Goal: Task Accomplishment & Management: Manage account settings

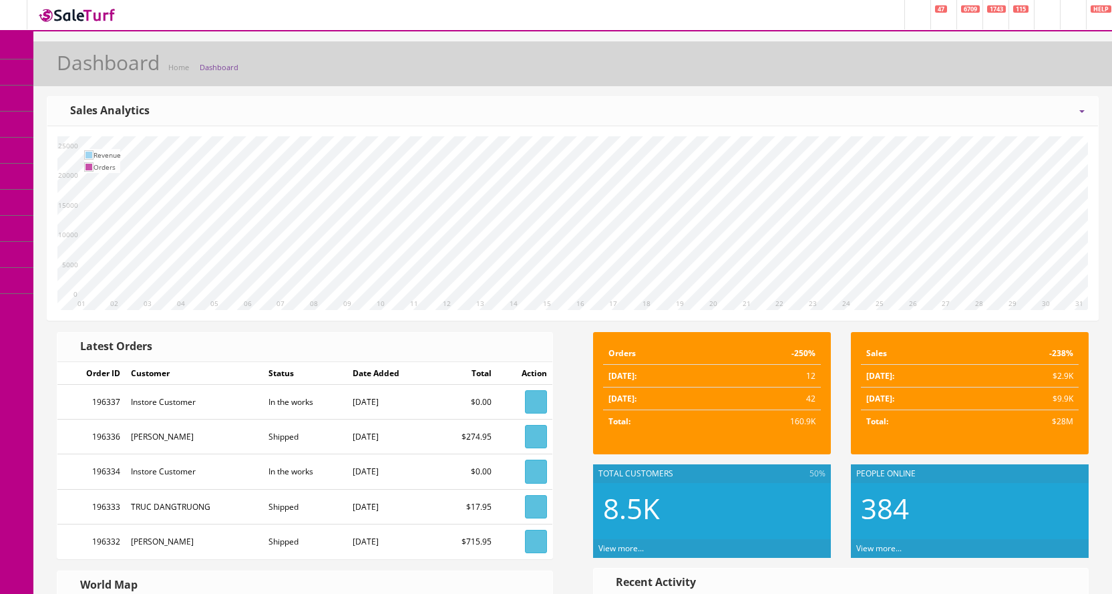
click at [77, 71] on icon at bounding box center [70, 71] width 14 height 11
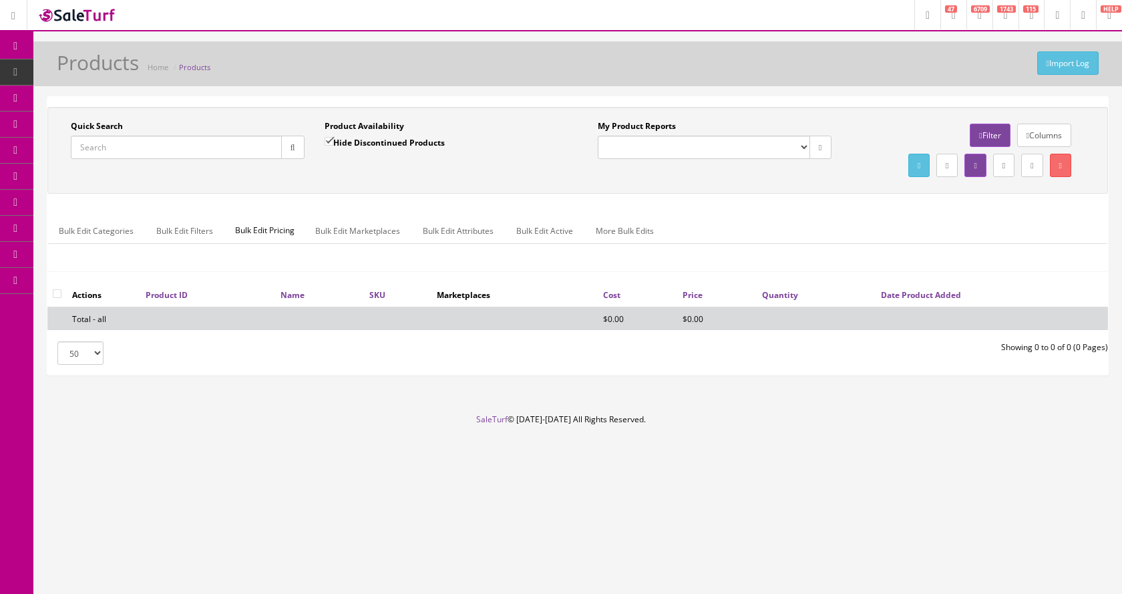
click at [182, 145] on input "Quick Search" at bounding box center [176, 147] width 211 height 23
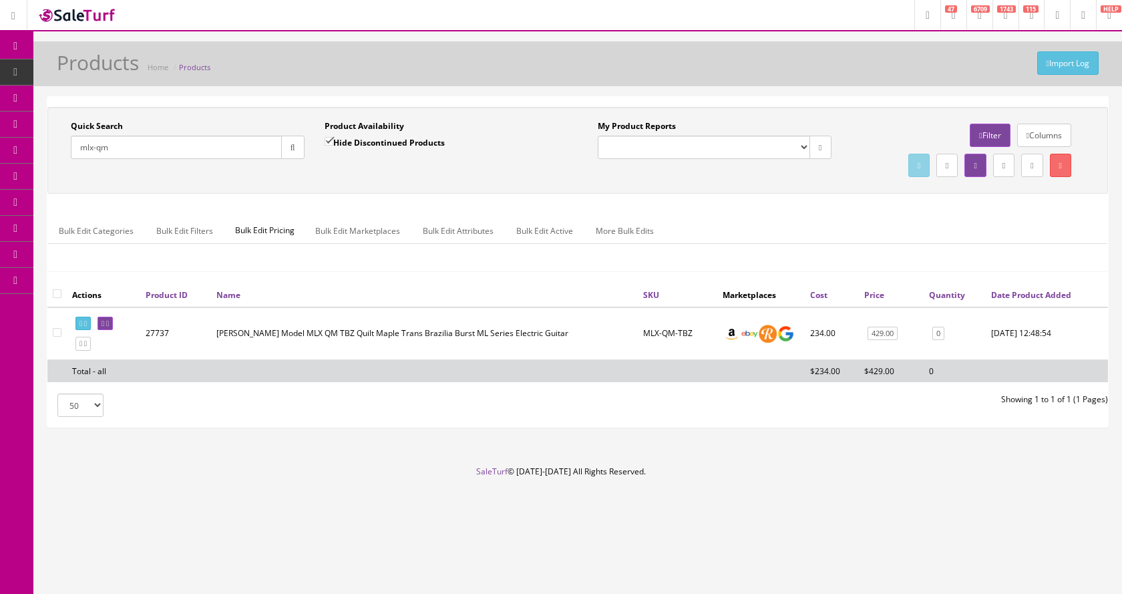
type input "mlx-qm"
click at [332, 140] on input "Hide Discontinued Products" at bounding box center [329, 141] width 9 height 9
checkbox input "false"
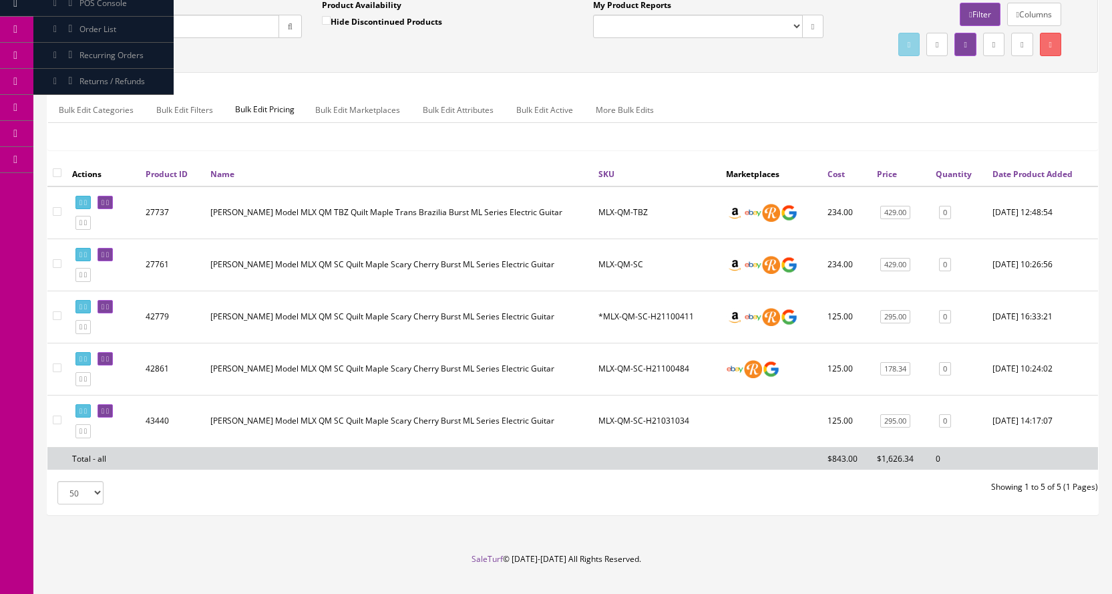
scroll to position [134, 0]
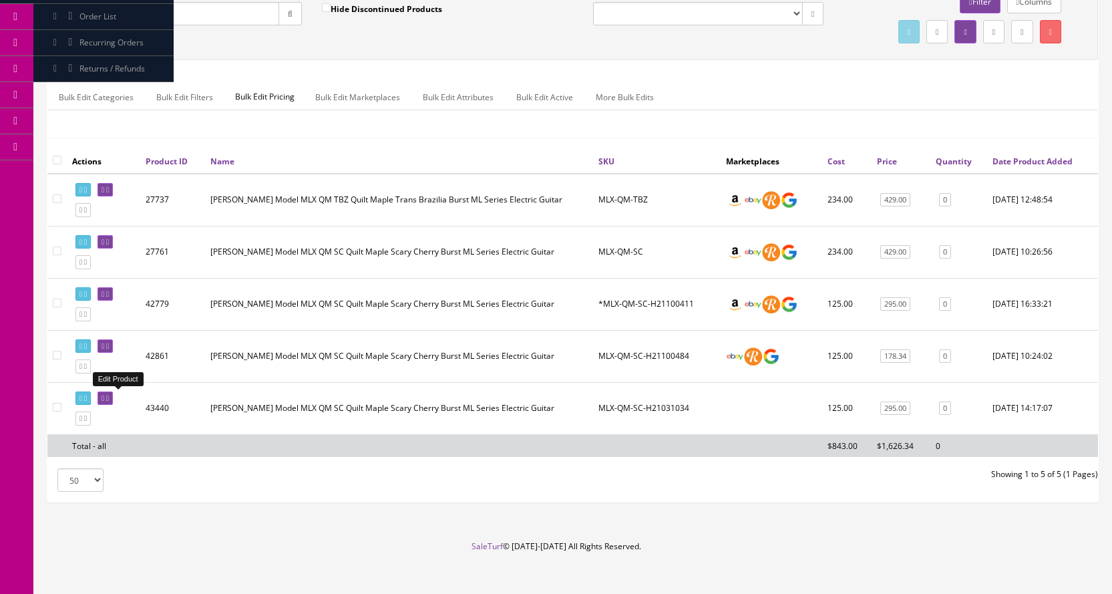
click at [109, 399] on icon at bounding box center [107, 398] width 3 height 7
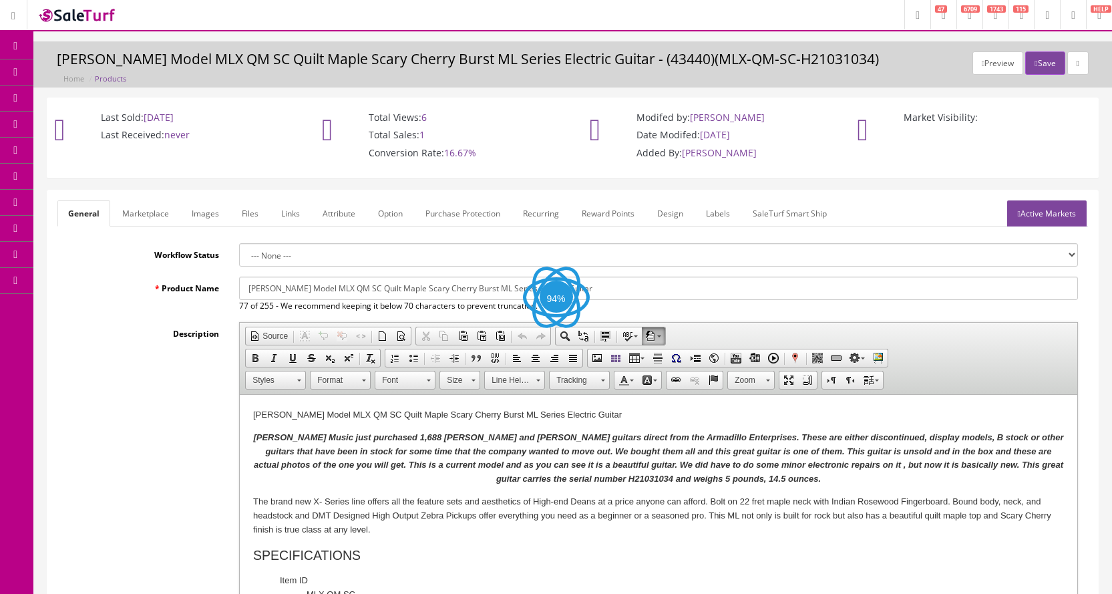
click at [206, 216] on link "Images" at bounding box center [205, 213] width 49 height 26
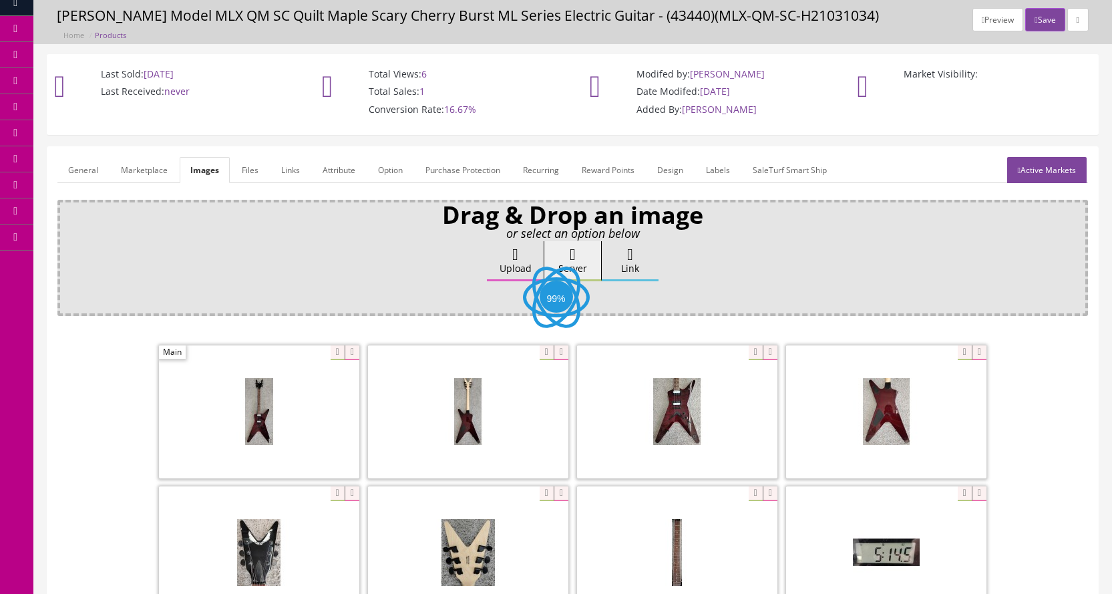
scroll to position [67, 0]
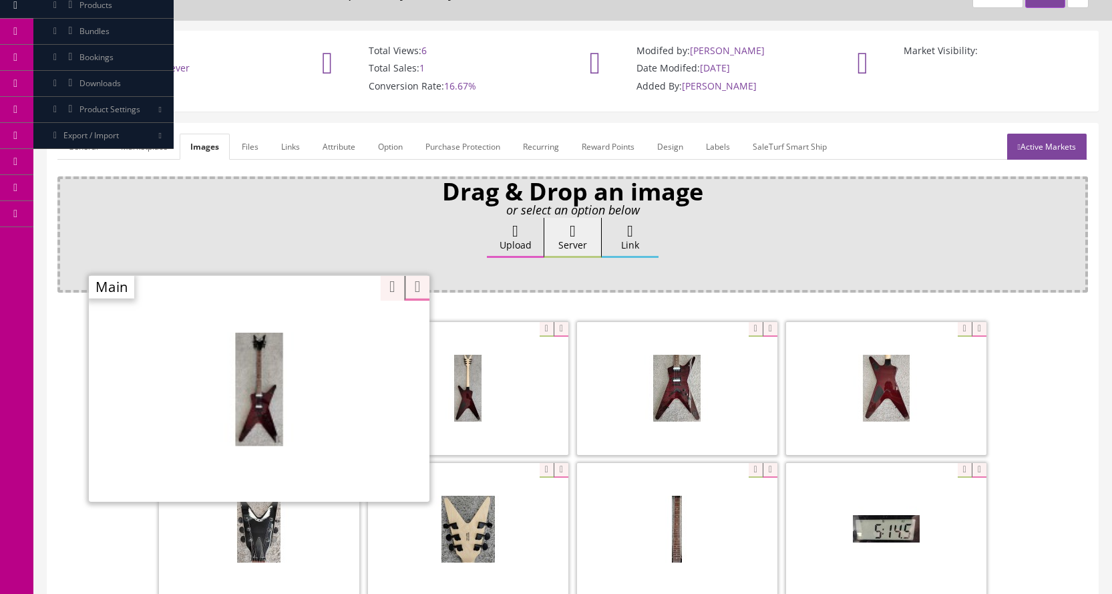
click at [331, 331] on div "Zoom" at bounding box center [259, 388] width 341 height 227
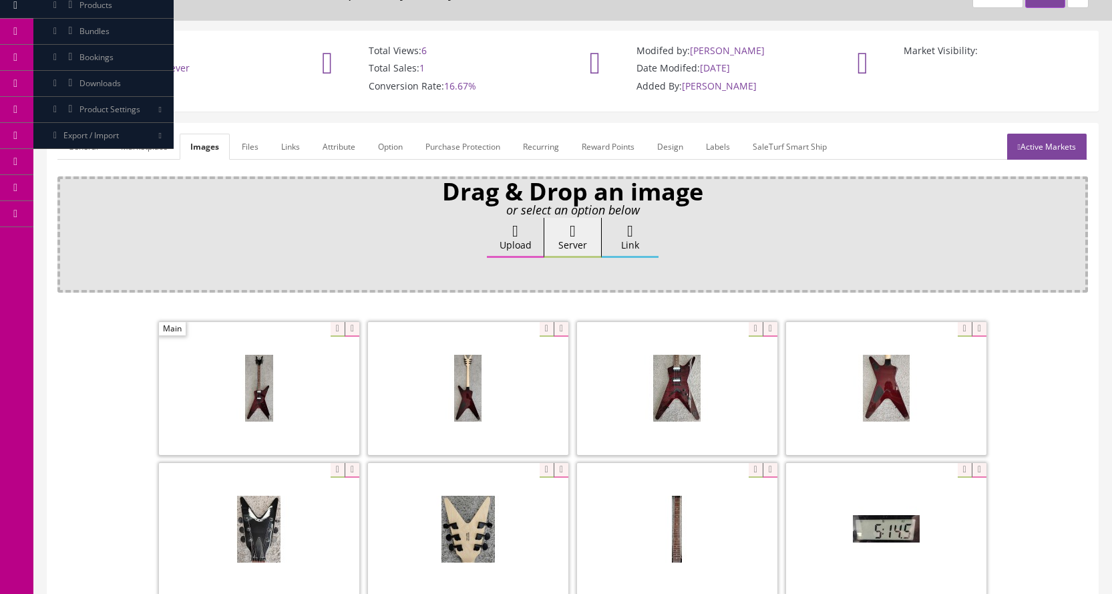
click at [383, 286] on div "Drag & Drop an image or select an option below Upload Server Link Ok WM Left To…" at bounding box center [572, 412] width 1031 height 473
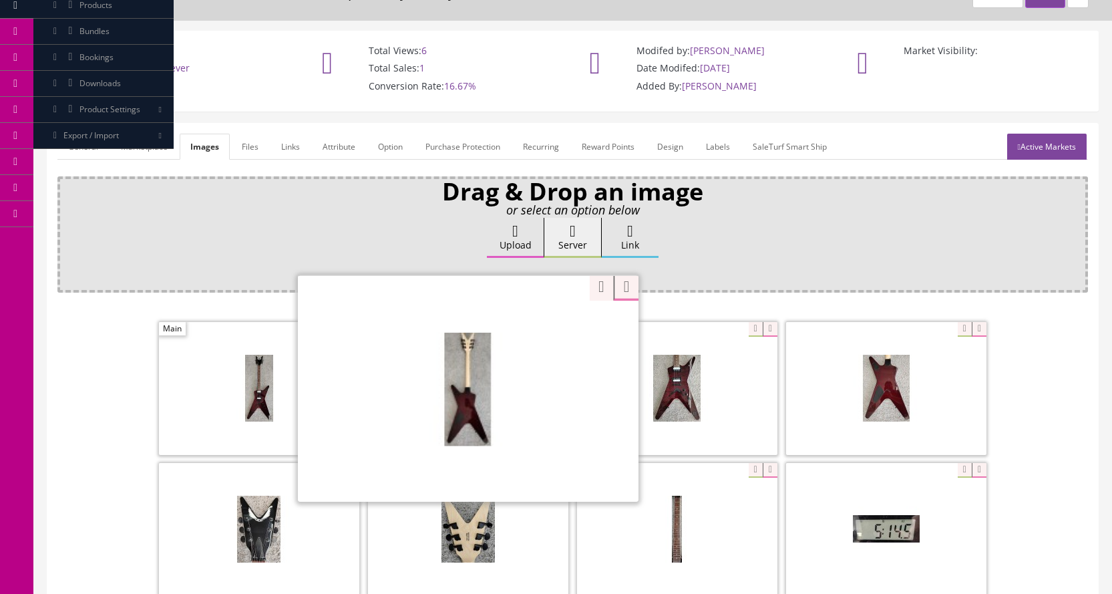
click at [542, 331] on div "Zoom" at bounding box center [468, 388] width 341 height 227
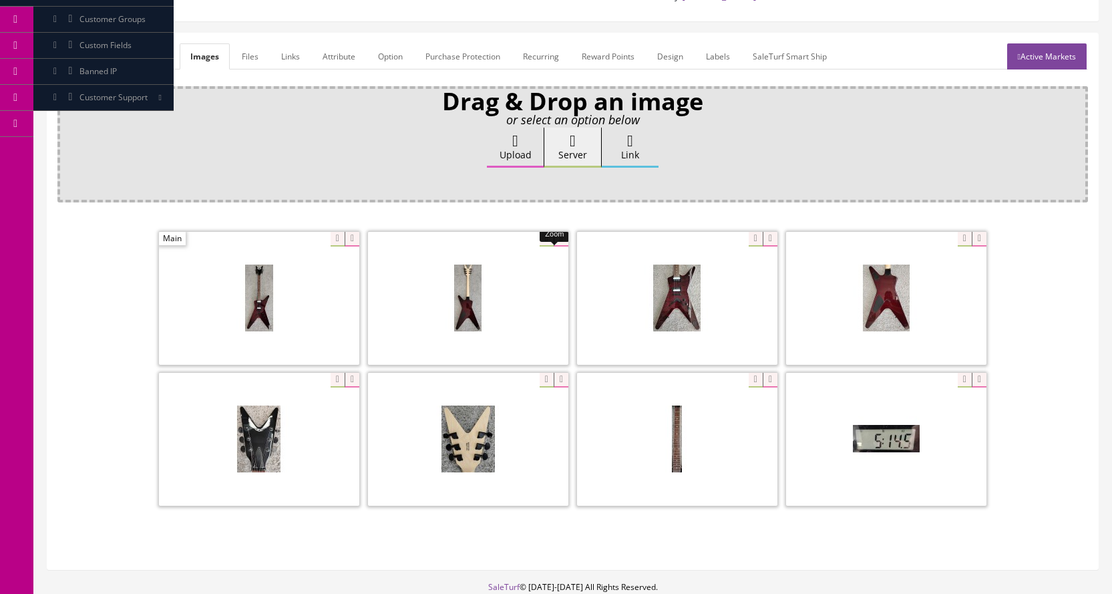
scroll to position [134, 0]
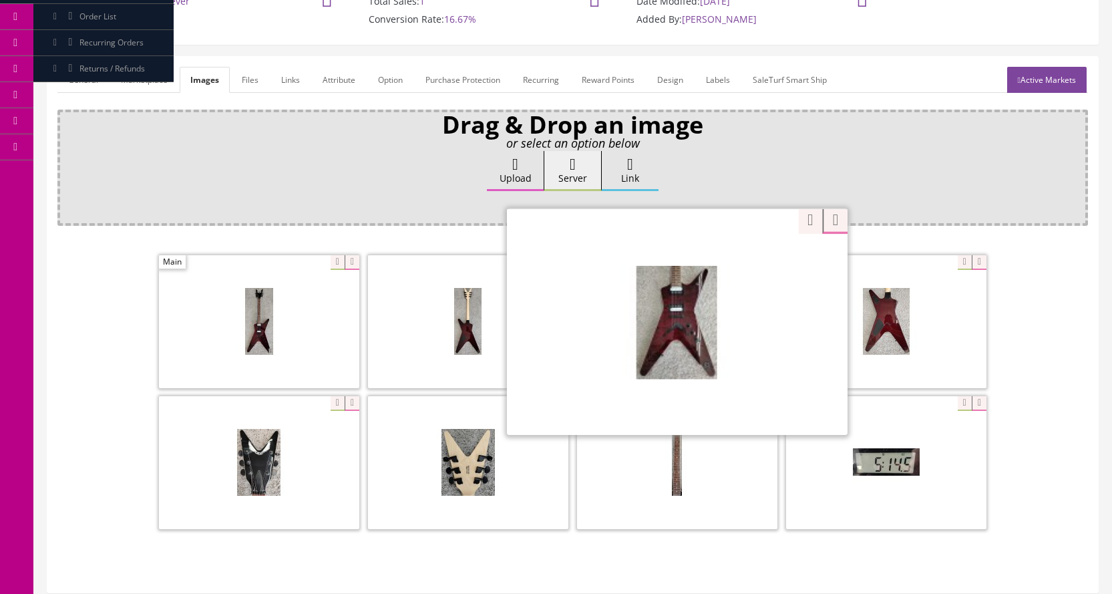
click at [745, 266] on div "Zoom" at bounding box center [677, 321] width 341 height 227
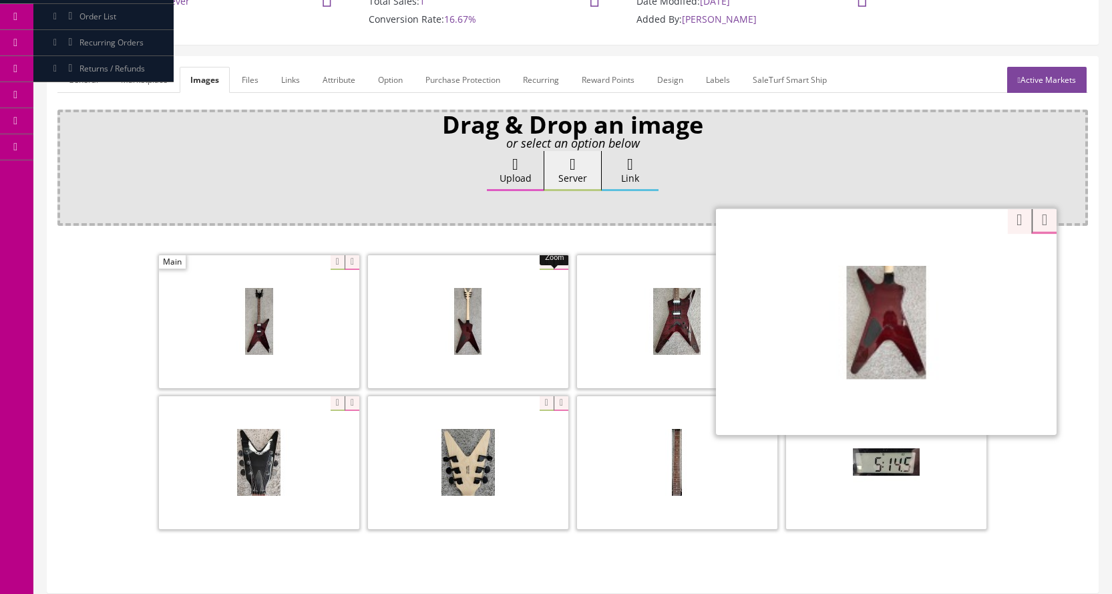
click at [961, 265] on div "Zoom" at bounding box center [886, 321] width 341 height 227
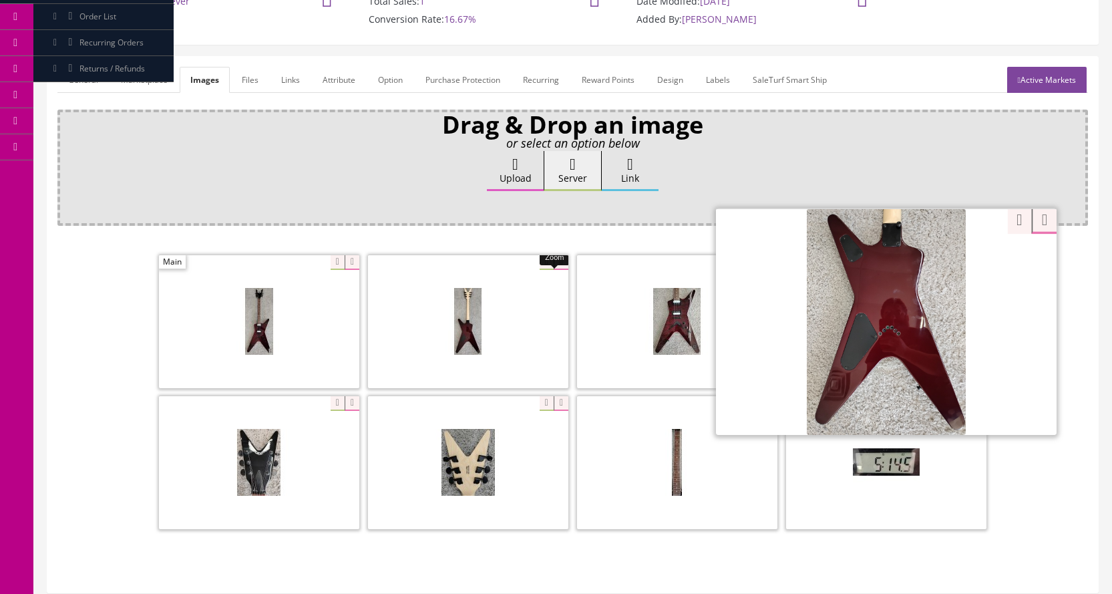
drag, startPoint x: 1009, startPoint y: 225, endPoint x: 979, endPoint y: 232, distance: 30.8
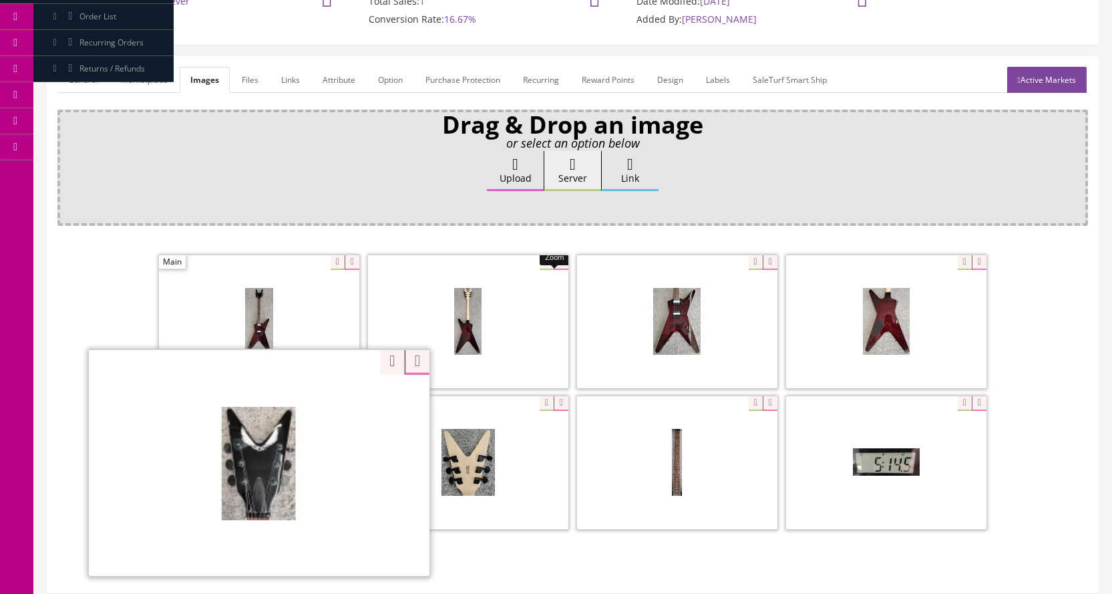
click at [326, 405] on div "Zoom" at bounding box center [259, 462] width 341 height 227
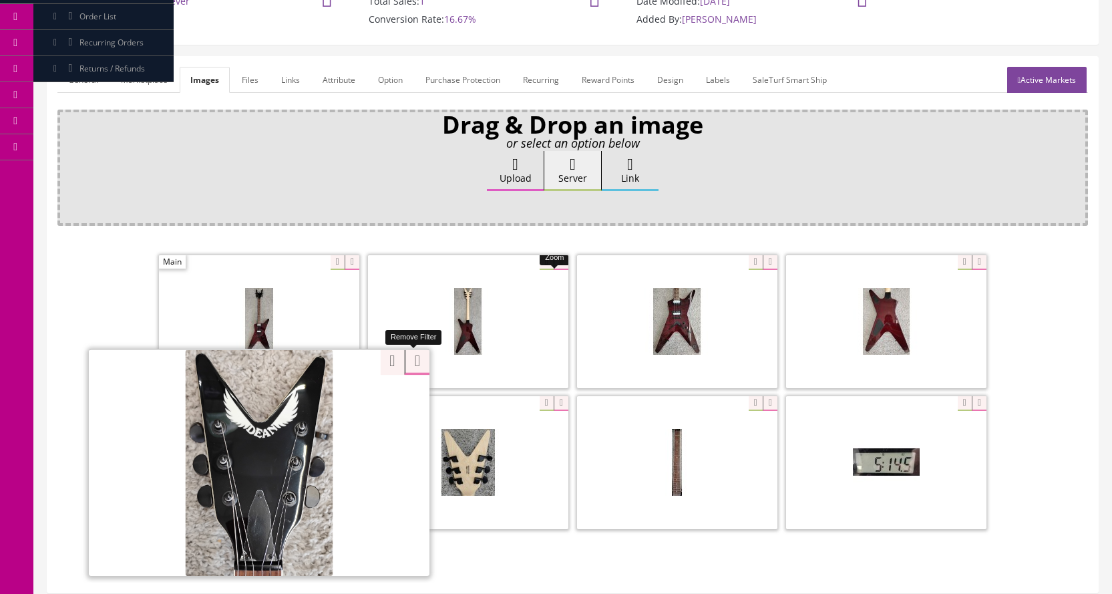
click at [419, 360] on div "Zoom" at bounding box center [572, 393] width 1031 height 282
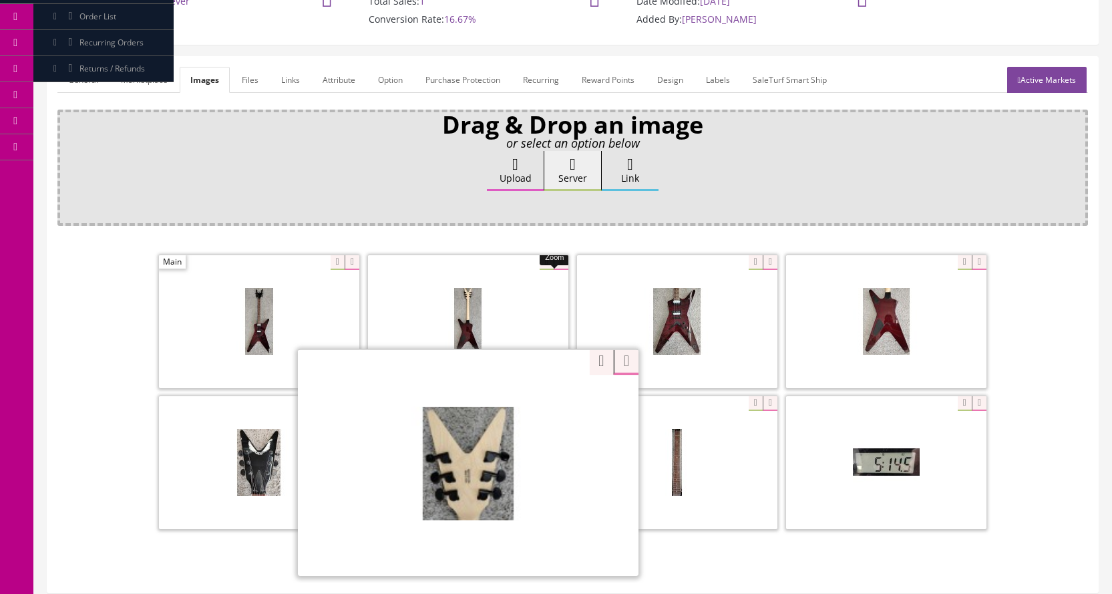
click at [542, 401] on div "Zoom" at bounding box center [468, 462] width 341 height 227
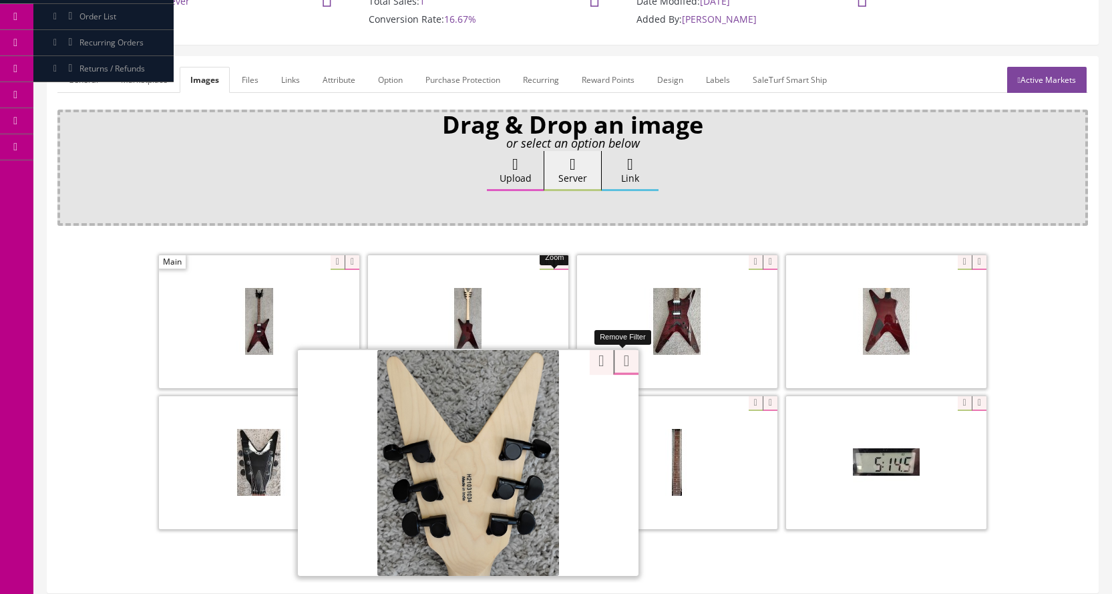
click at [624, 359] on div "Zoom" at bounding box center [572, 393] width 1031 height 282
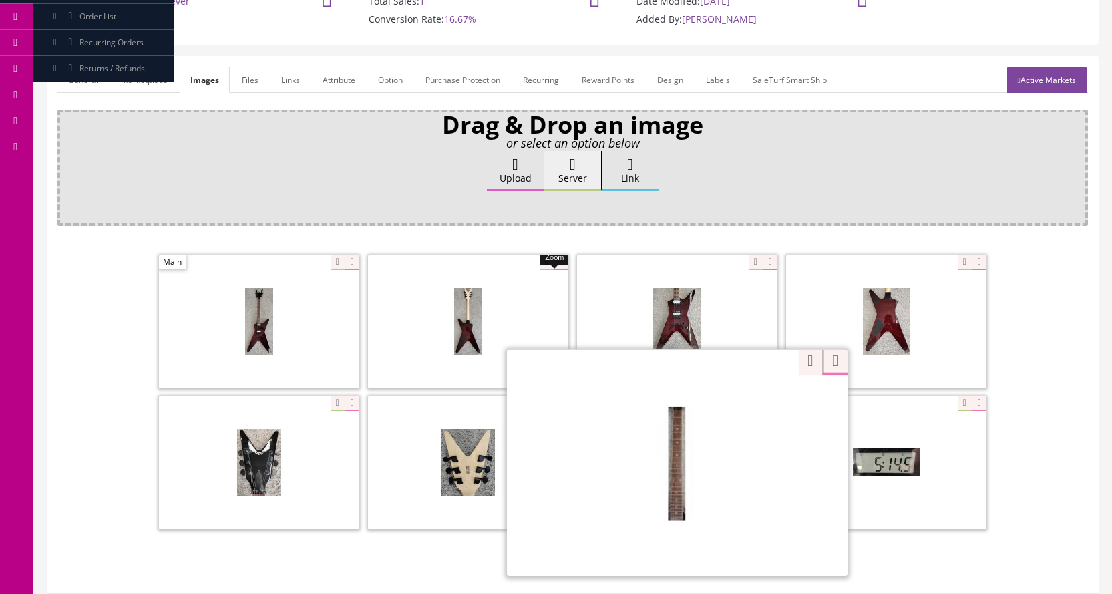
click at [741, 405] on div "Zoom" at bounding box center [677, 462] width 341 height 227
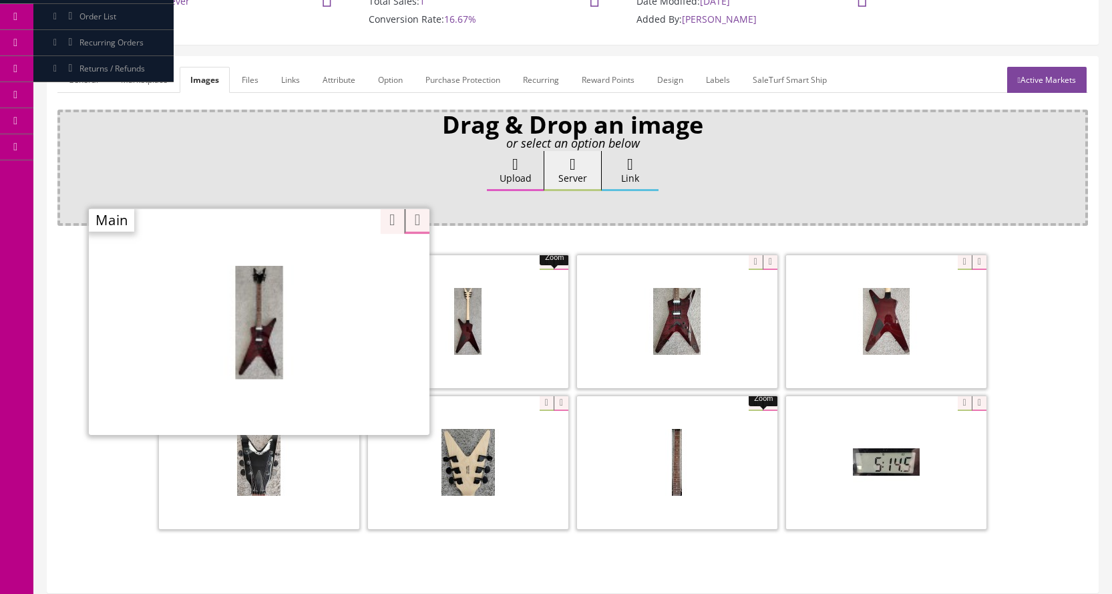
click at [333, 260] on div "Zoom" at bounding box center [259, 321] width 341 height 227
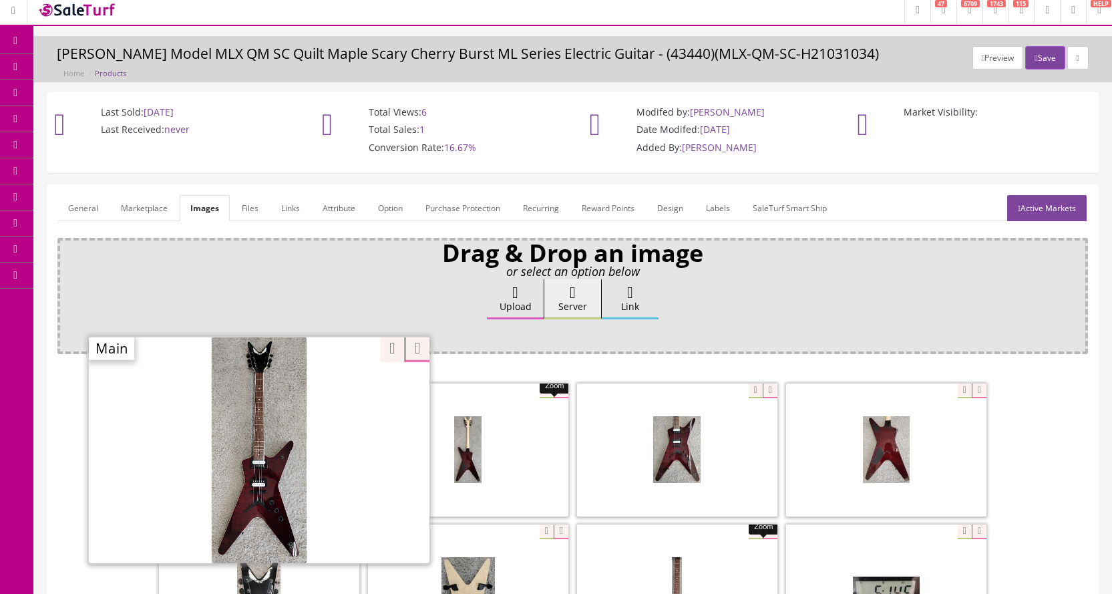
scroll to position [0, 0]
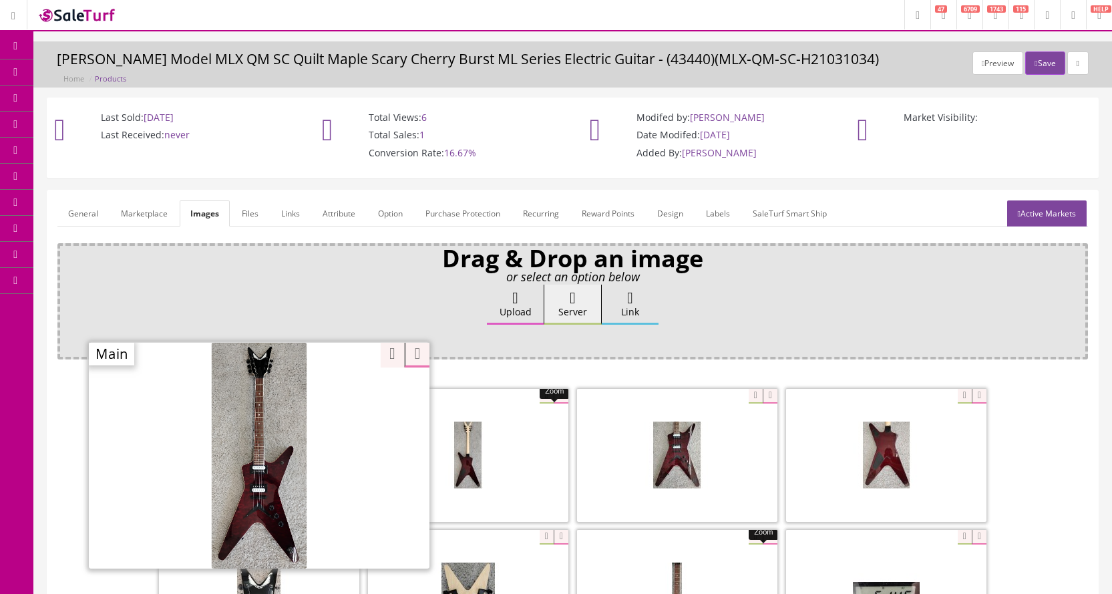
click at [71, 69] on link "Products" at bounding box center [103, 72] width 140 height 26
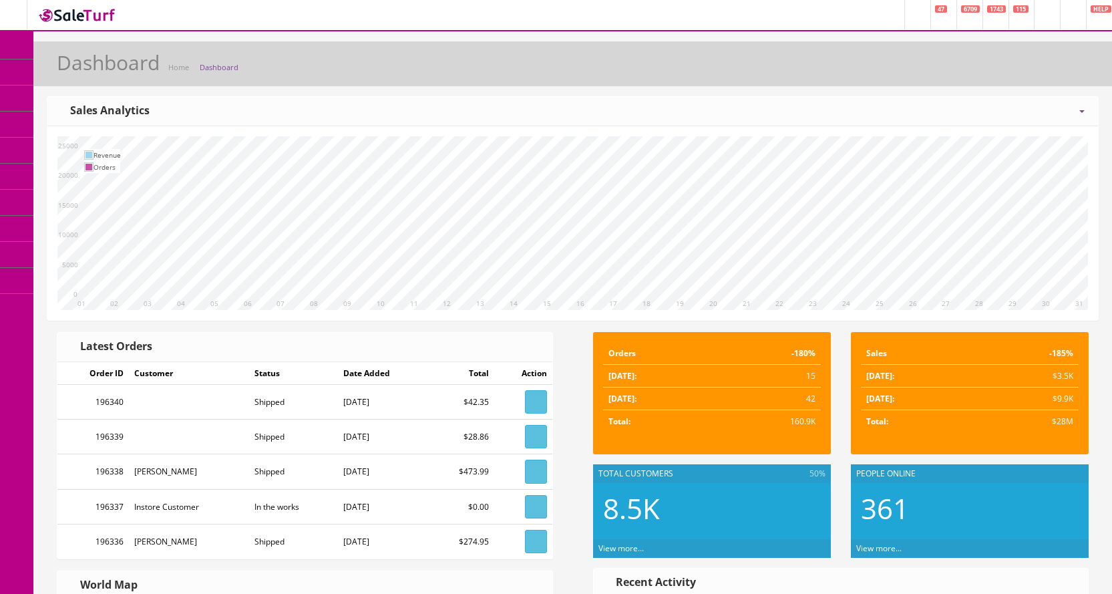
click at [64, 77] on link "Products" at bounding box center [103, 72] width 140 height 26
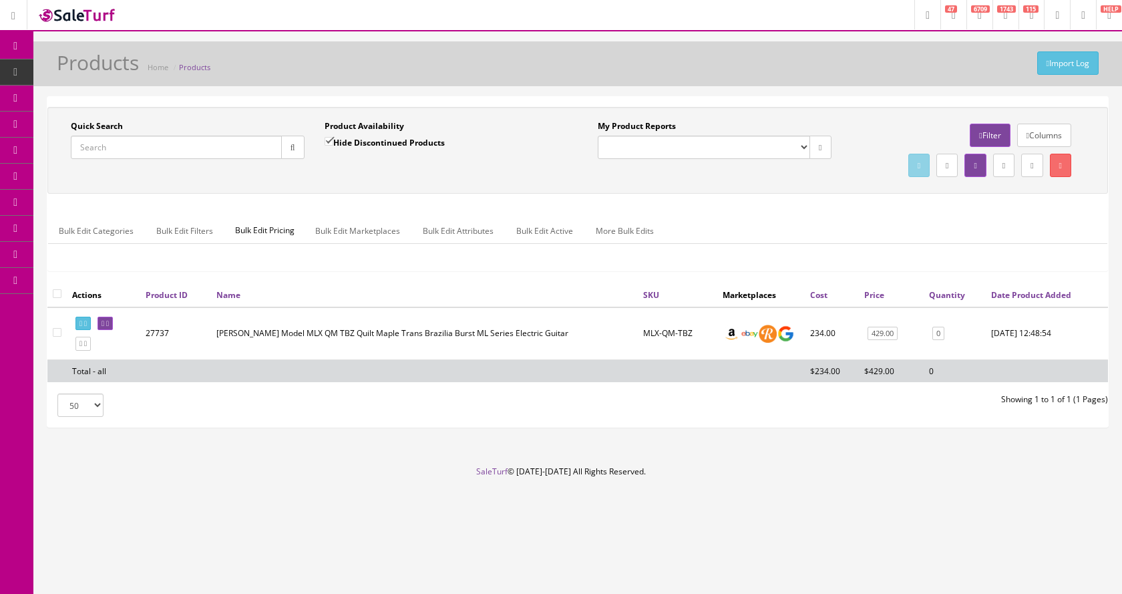
click at [125, 149] on input "Quick Search" at bounding box center [176, 147] width 211 height 23
click at [185, 145] on input "Quick Search" at bounding box center [176, 147] width 211 height 23
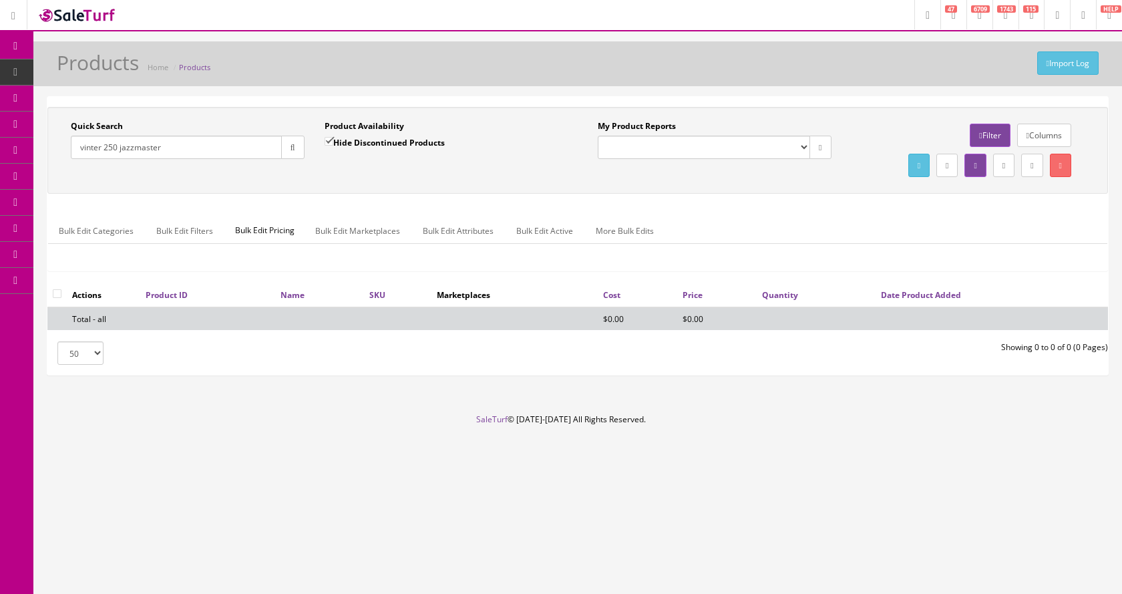
click at [105, 148] on input "vinter 250 jazzmaster" at bounding box center [176, 147] width 211 height 23
click at [139, 146] on input "vintera 250 jazzmaster" at bounding box center [176, 147] width 211 height 23
click at [297, 154] on button "button" at bounding box center [292, 147] width 23 height 23
click at [122, 148] on input "vintera 250 jazz master" at bounding box center [176, 147] width 211 height 23
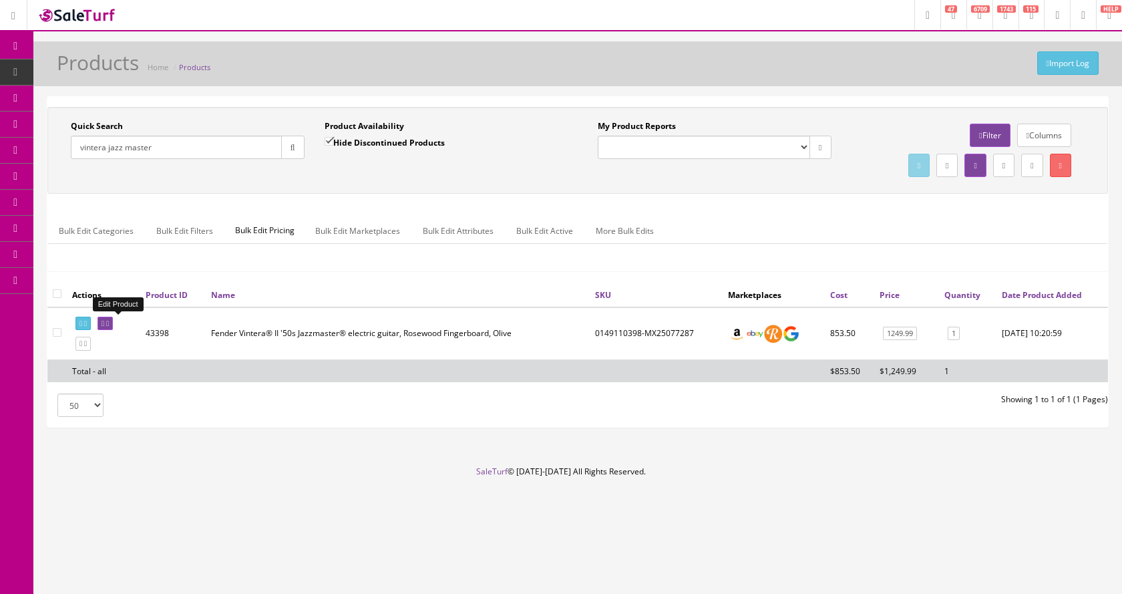
type input "vintera jazz master"
click at [113, 319] on link at bounding box center [105, 324] width 15 height 14
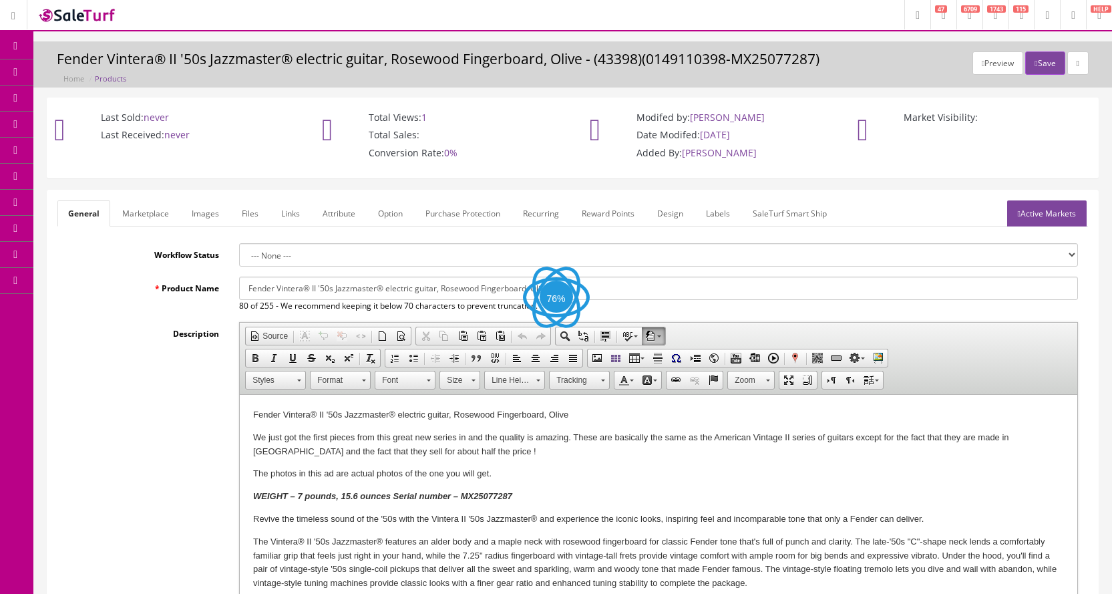
click at [211, 218] on link "Images" at bounding box center [205, 213] width 49 height 26
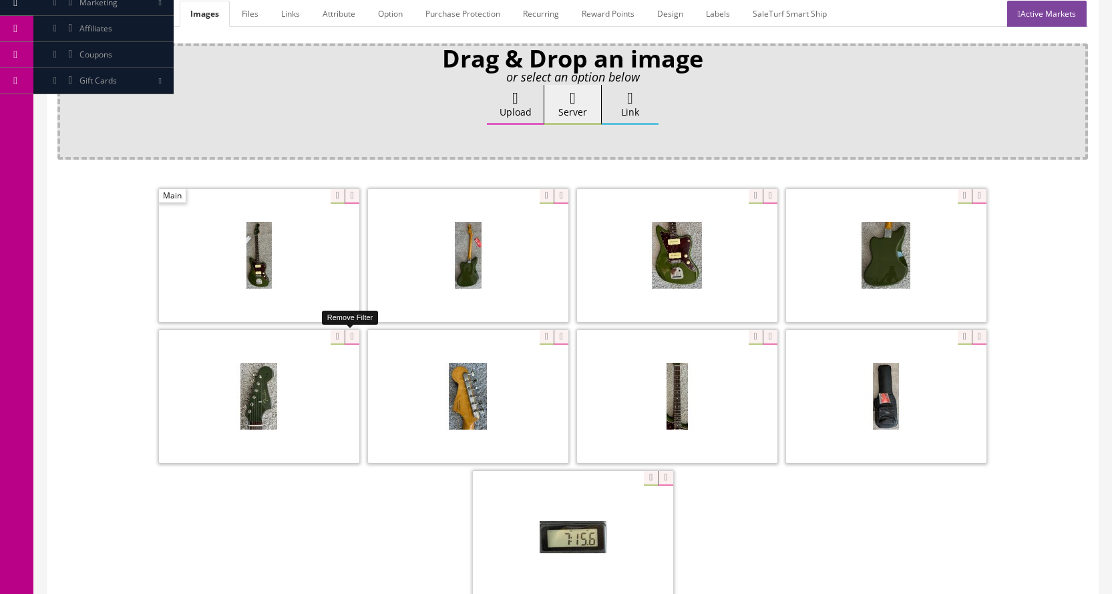
scroll to position [200, 0]
click at [335, 195] on div at bounding box center [259, 255] width 200 height 134
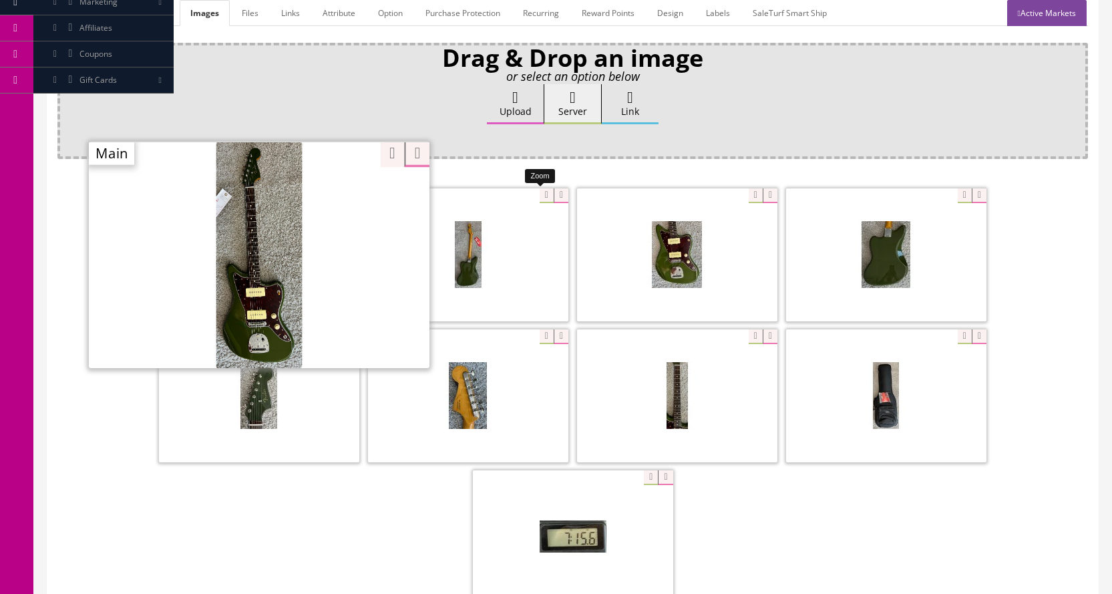
click at [540, 191] on div at bounding box center [468, 255] width 200 height 134
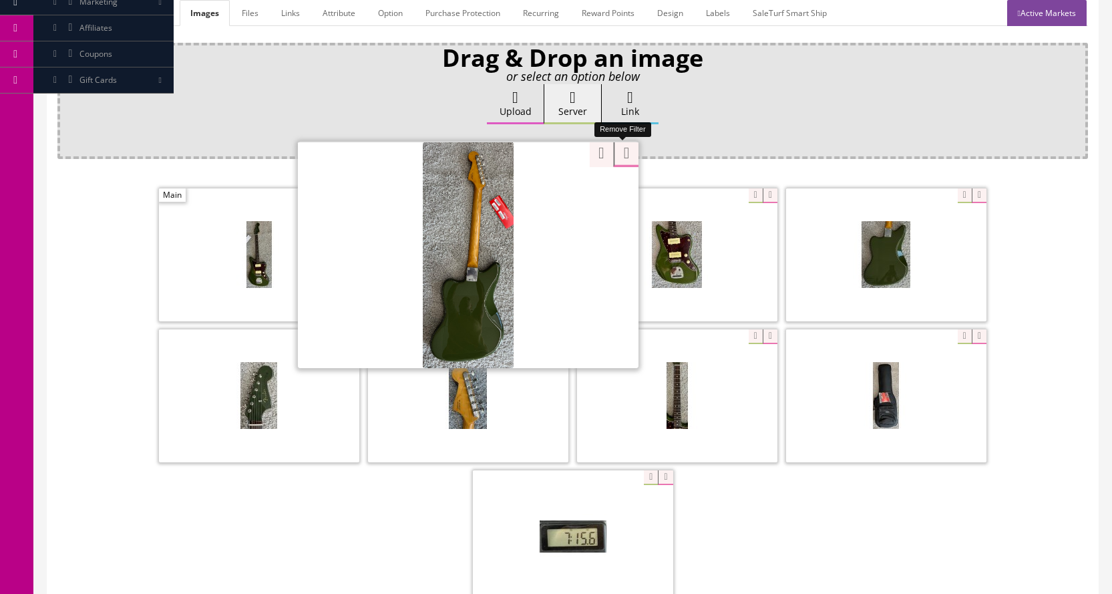
click at [627, 154] on div "Drag & Drop an image or select an option below Upload Server Link Ok WM Left To…" at bounding box center [572, 350] width 1031 height 614
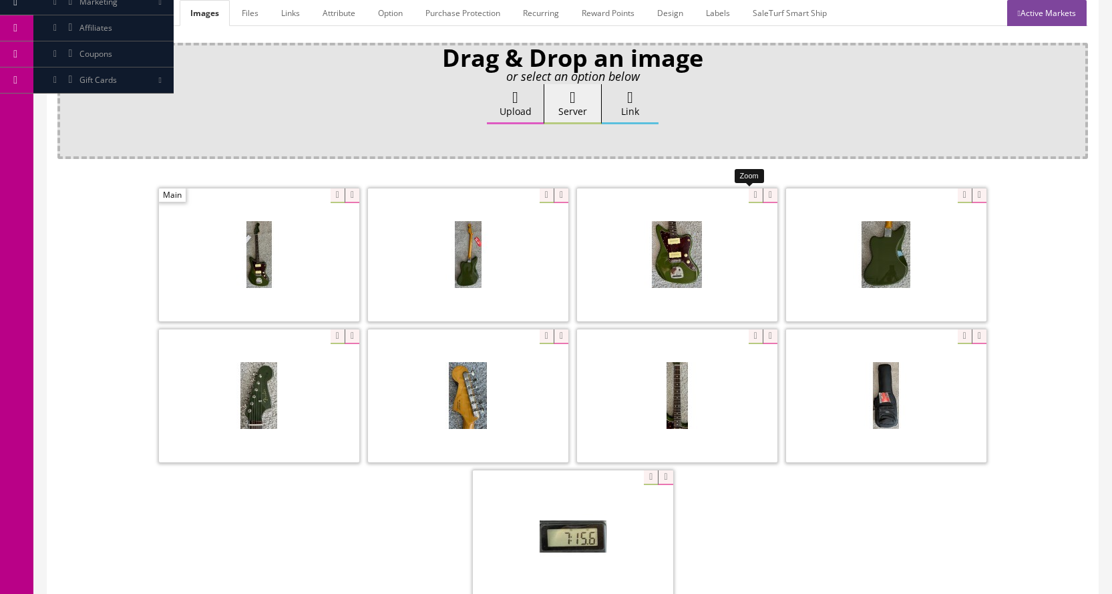
click at [753, 198] on div at bounding box center [677, 255] width 200 height 134
click at [831, 158] on div "Drag & Drop an image or select an option below Upload Server Link Ok WM Left To…" at bounding box center [572, 350] width 1031 height 614
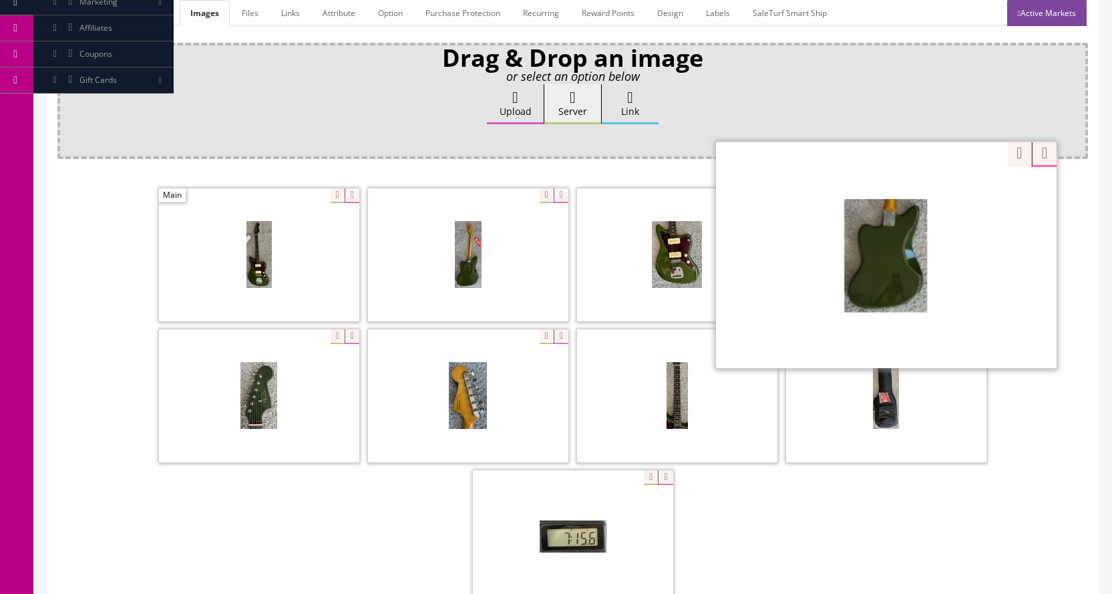
click at [958, 198] on div "Zoom" at bounding box center [886, 254] width 341 height 227
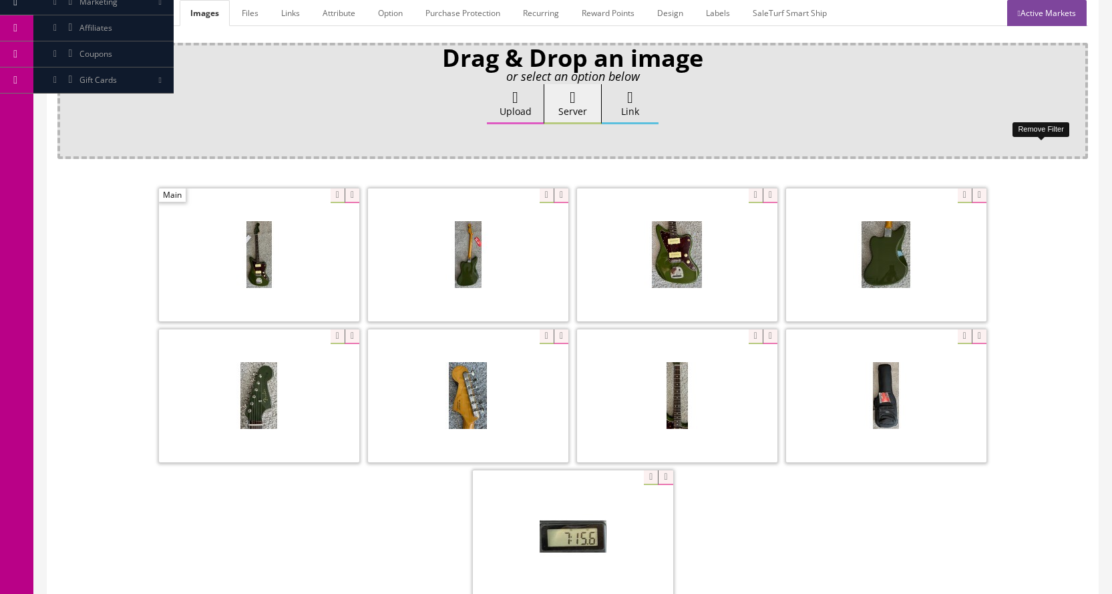
click at [1046, 153] on div "Drag & Drop an image or select an option below Upload Server Link Ok WM Left To…" at bounding box center [572, 350] width 1031 height 614
click at [539, 339] on div at bounding box center [468, 396] width 200 height 134
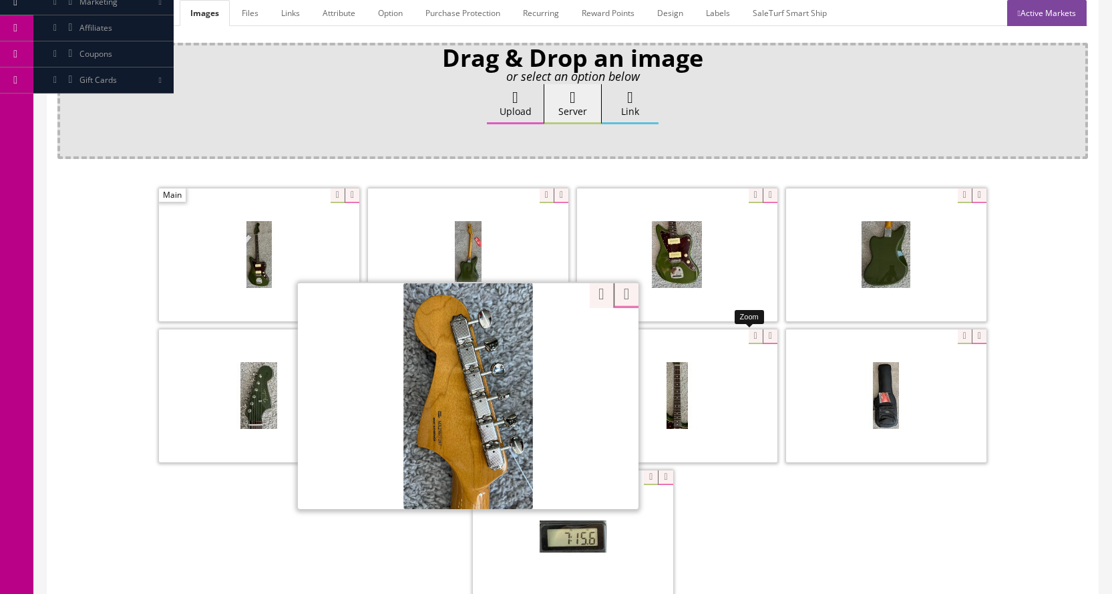
click at [745, 332] on div at bounding box center [677, 396] width 200 height 134
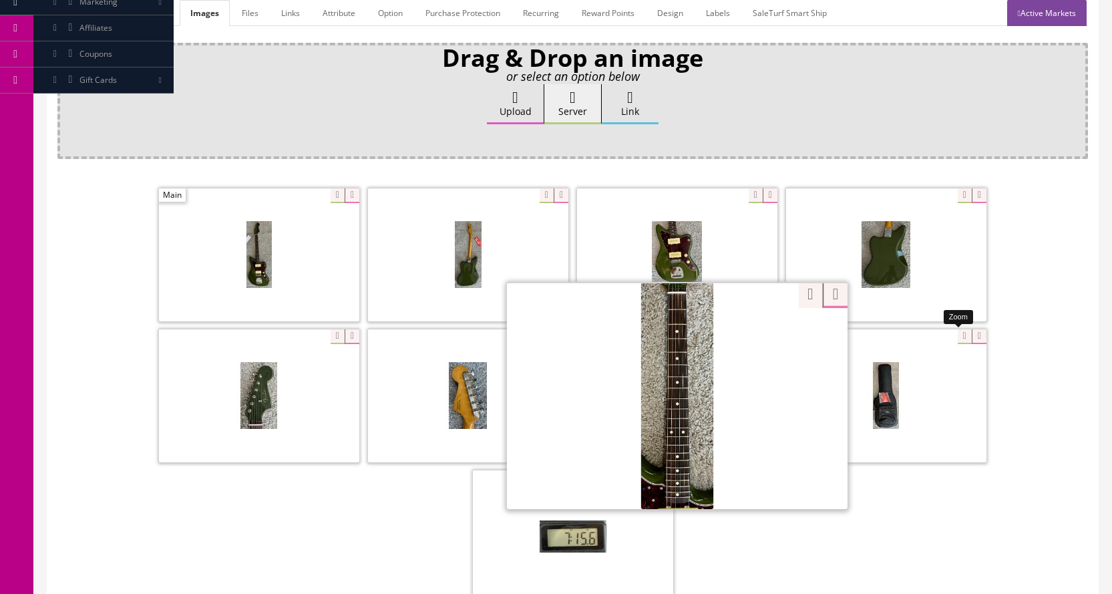
click at [957, 343] on div at bounding box center [886, 396] width 200 height 134
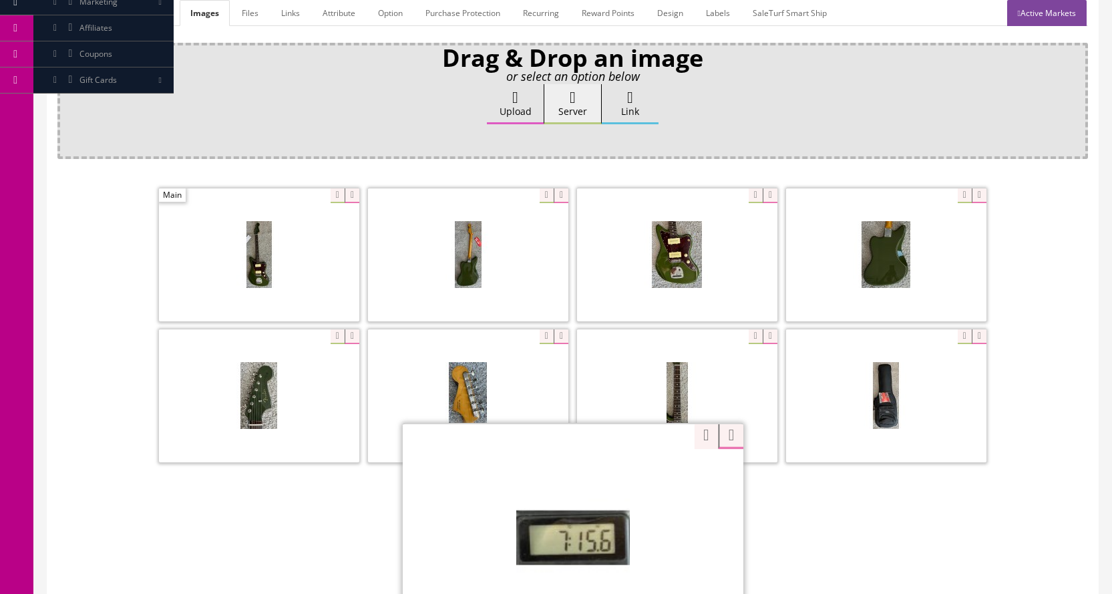
click at [641, 481] on div "Zoom" at bounding box center [573, 536] width 341 height 227
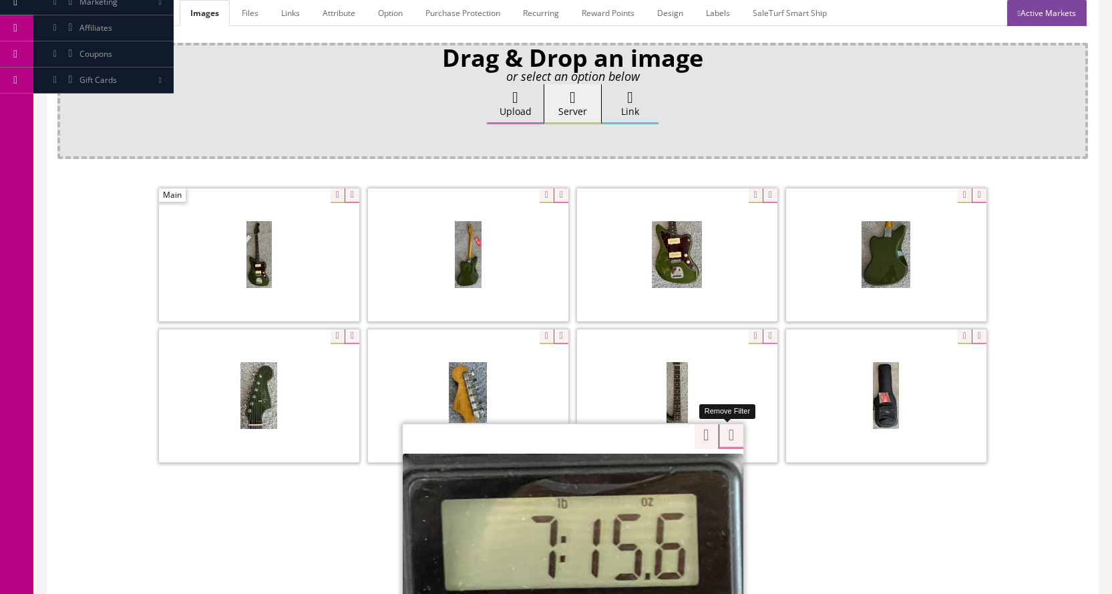
click at [737, 435] on div at bounding box center [572, 397] width 1031 height 423
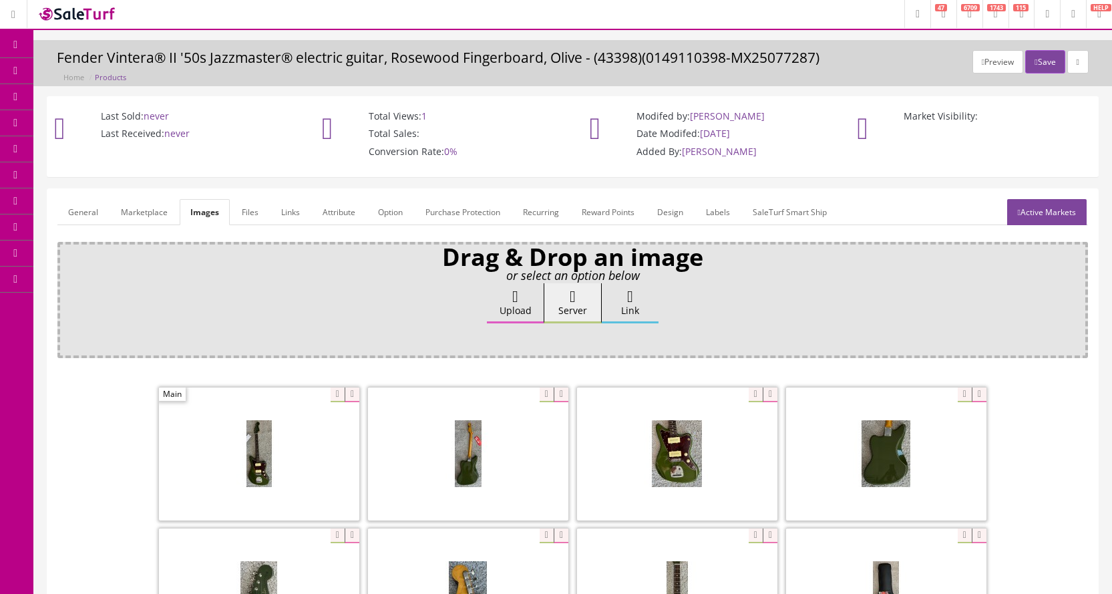
scroll to position [0, 0]
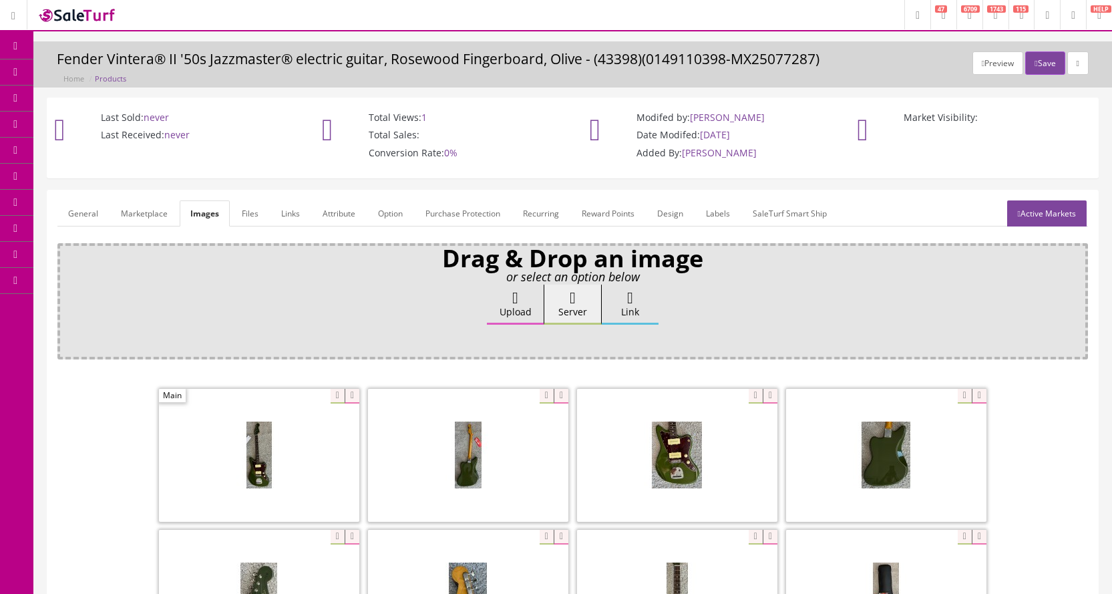
click at [79, 219] on link "General" at bounding box center [82, 213] width 51 height 26
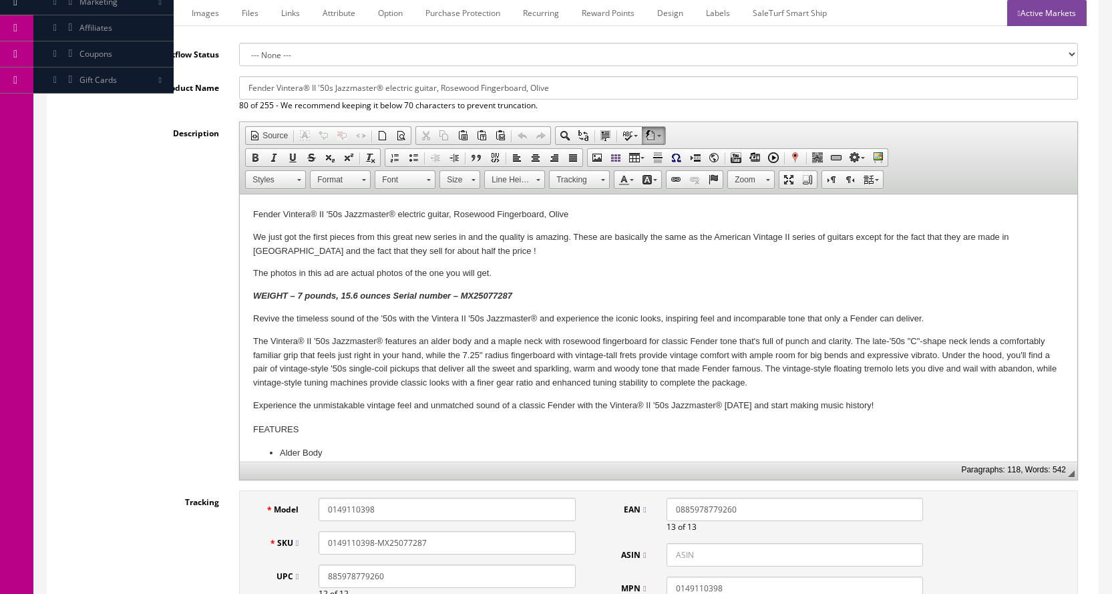
click at [530, 297] on p "WEIGHT – 7 pounds, 15.6 ounces Serial number – MX25077287" at bounding box center [658, 296] width 811 height 14
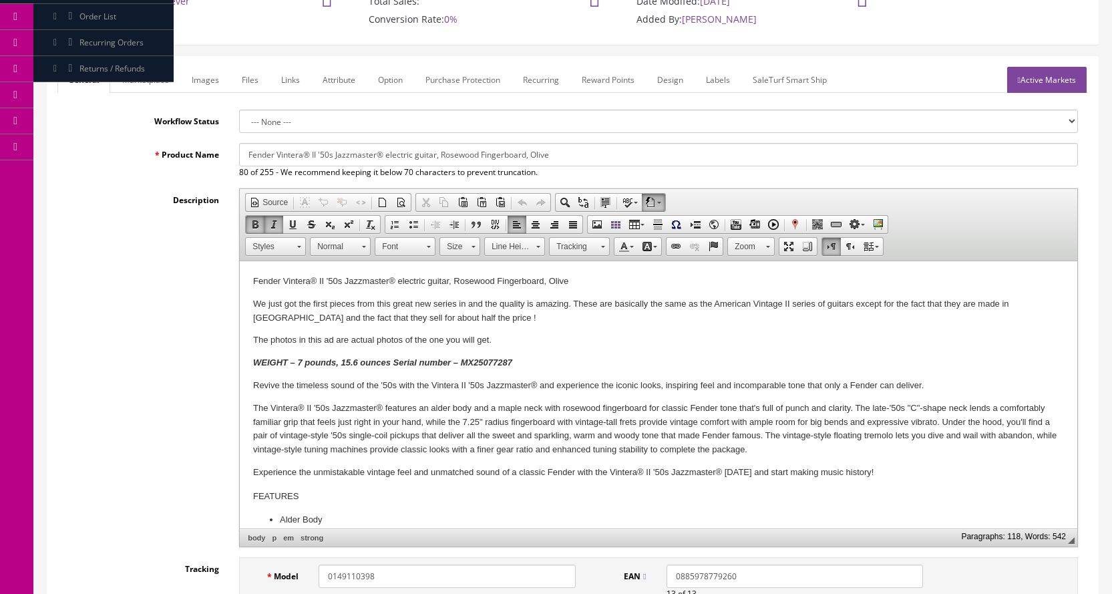
click at [587, 364] on p "WEIGHT – 7 pounds, 15.6 ounces Serial number – MX25077287" at bounding box center [658, 363] width 811 height 14
click at [604, 360] on p "WEIGHT – 7 pounds, 15.6 ounces Serial number – MX25077287" at bounding box center [658, 363] width 811 height 14
click at [552, 358] on p "WEIGHT – 7 pounds, 15.6 ounces Serial number – MX25077287" at bounding box center [658, 363] width 811 height 14
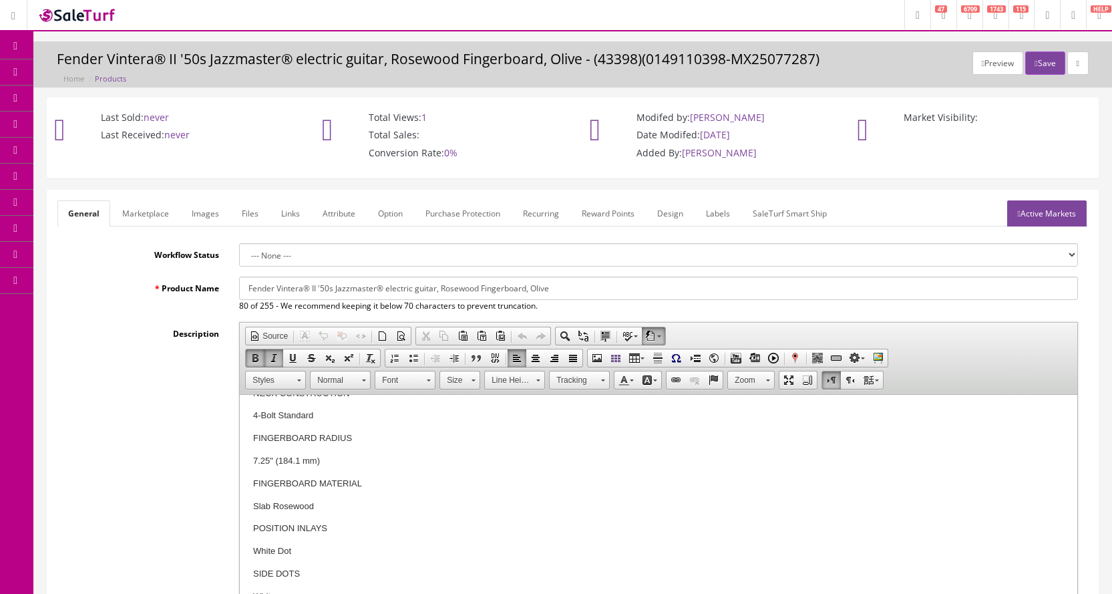
click at [153, 221] on link "Marketplace" at bounding box center [146, 213] width 68 height 26
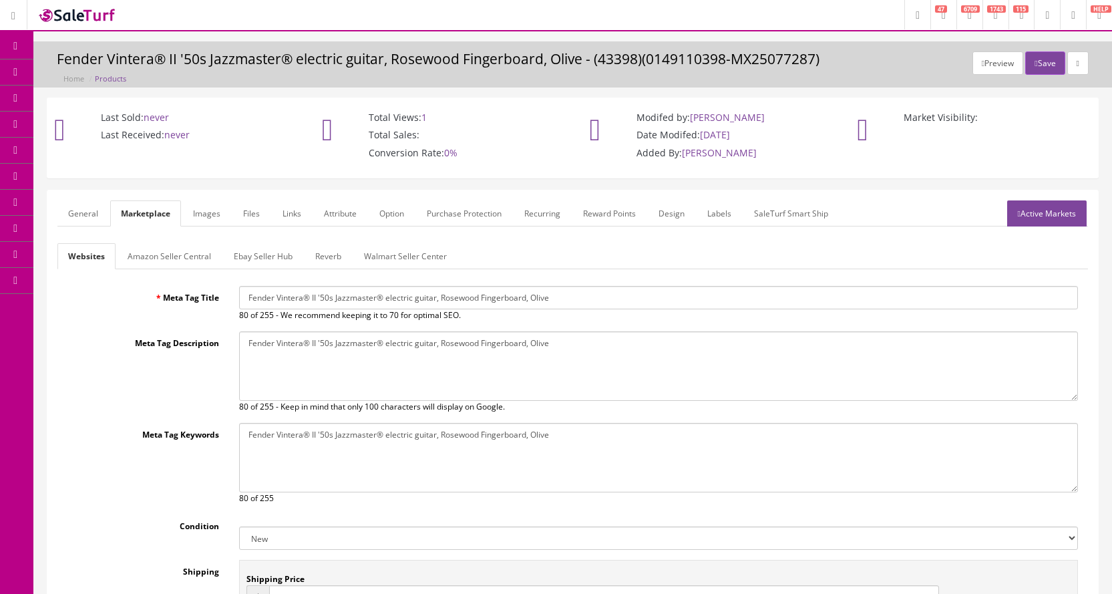
click at [228, 218] on link "Images" at bounding box center [206, 213] width 49 height 26
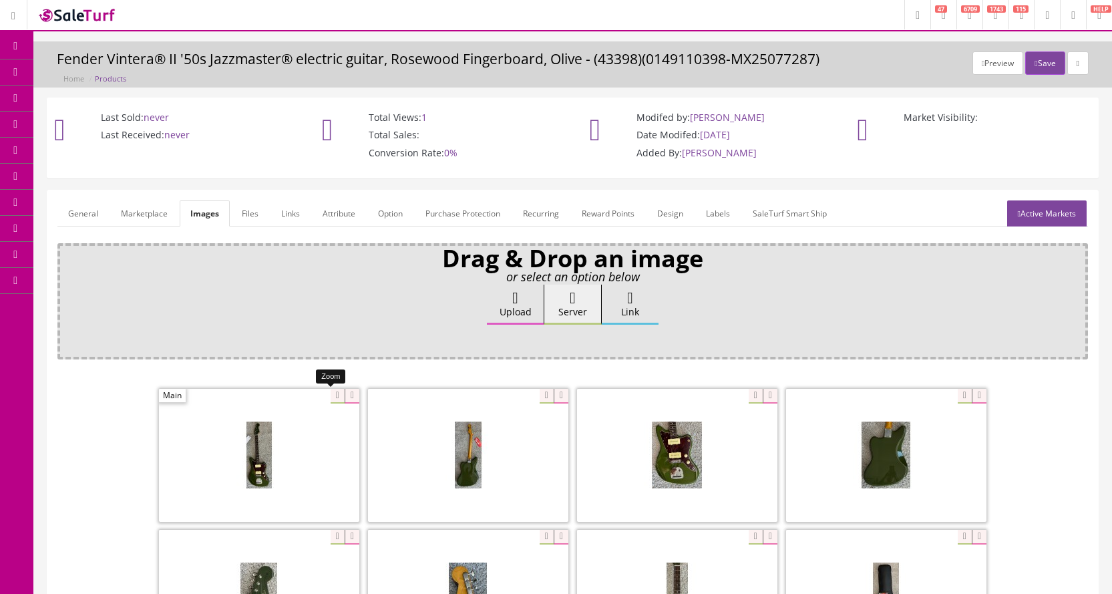
click at [333, 399] on div at bounding box center [259, 455] width 200 height 134
click at [333, 398] on div at bounding box center [259, 455] width 200 height 134
click at [380, 356] on div "Drag & Drop an image or select an option below Upload Server Link Ok WM Left To…" at bounding box center [572, 550] width 1031 height 614
